Goal: Task Accomplishment & Management: Complete application form

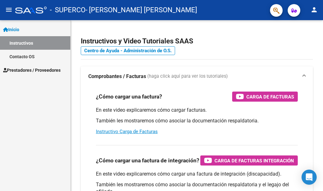
click at [25, 69] on span "Prestadores / Proveedores" at bounding box center [31, 70] width 57 height 7
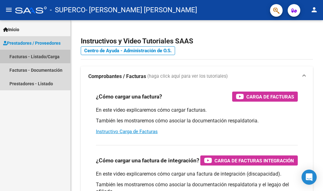
click at [20, 53] on link "Facturas - Listado/Carga" at bounding box center [35, 57] width 70 height 14
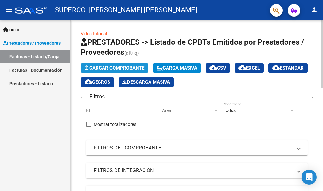
click at [98, 67] on span "Cargar Comprobante" at bounding box center [114, 68] width 60 height 6
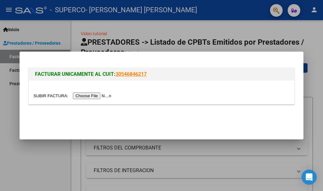
click at [94, 96] on input "file" at bounding box center [73, 96] width 80 height 7
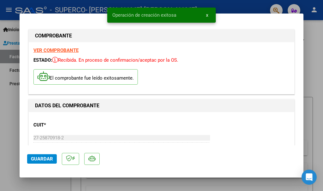
click at [42, 159] on span "Guardar" at bounding box center [42, 159] width 22 height 6
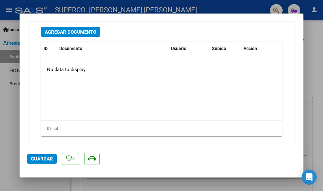
scroll to position [503, 0]
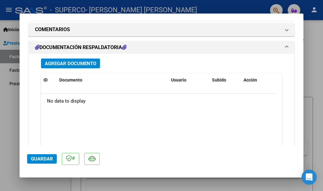
click at [76, 63] on span "Agregar Documento" at bounding box center [70, 64] width 51 height 6
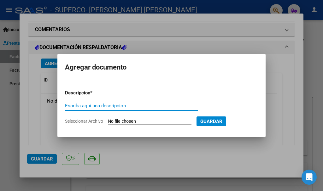
click at [78, 107] on input "Escriba aquí una descripcion" at bounding box center [131, 106] width 133 height 6
type input "Planilla de asistencias"
click at [96, 121] on span "Seleccionar Archivo" at bounding box center [84, 121] width 38 height 5
click at [108, 121] on input "Seleccionar Archivo" at bounding box center [150, 122] width 84 height 6
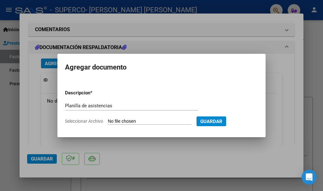
type input "C:\fakepath\Planilla [PERSON_NAME].pdf"
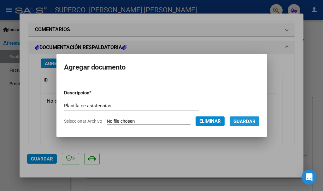
click at [249, 123] on span "Guardar" at bounding box center [244, 122] width 22 height 6
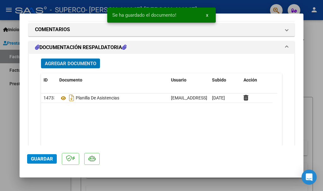
click at [38, 157] on span "Guardar" at bounding box center [42, 159] width 22 height 6
